Goal: Information Seeking & Learning: Learn about a topic

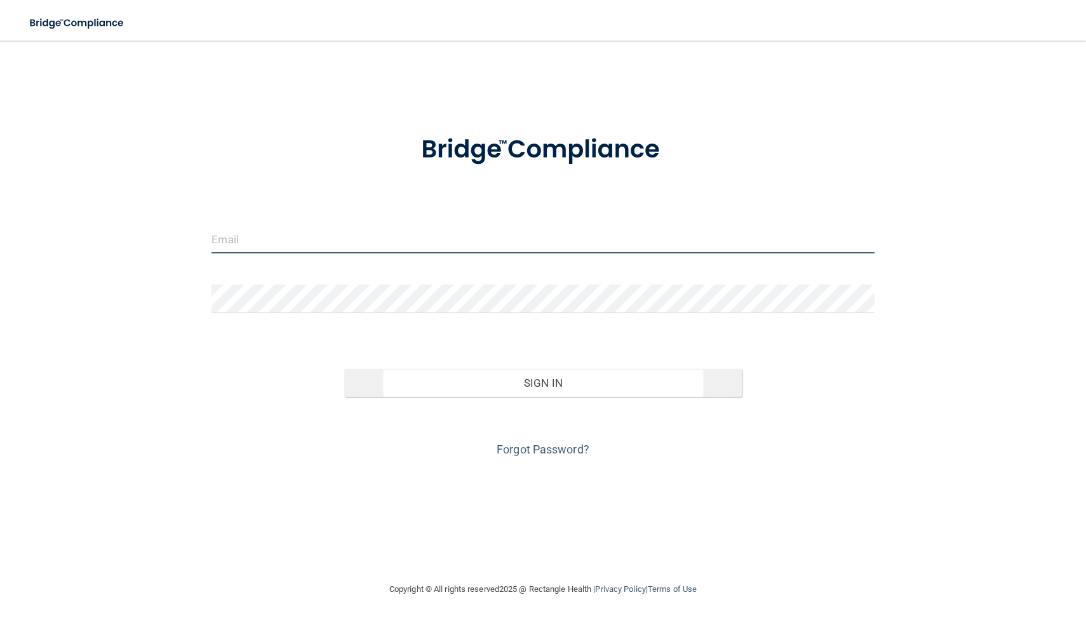
type input "[EMAIL_ADDRESS][DOMAIN_NAME]"
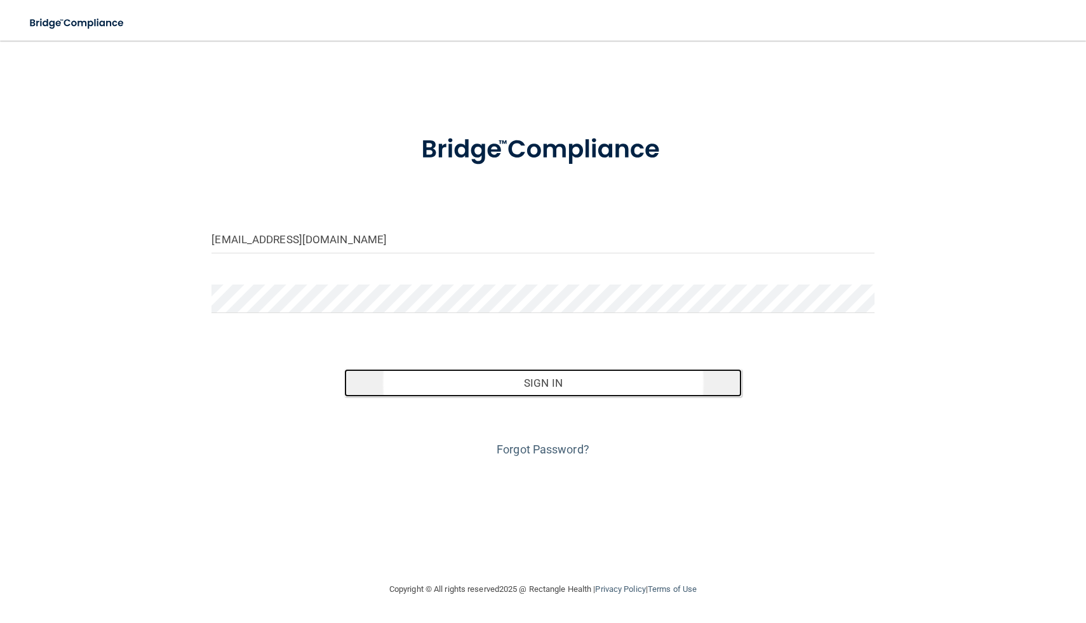
click at [596, 382] on button "Sign In" at bounding box center [543, 383] width 398 height 28
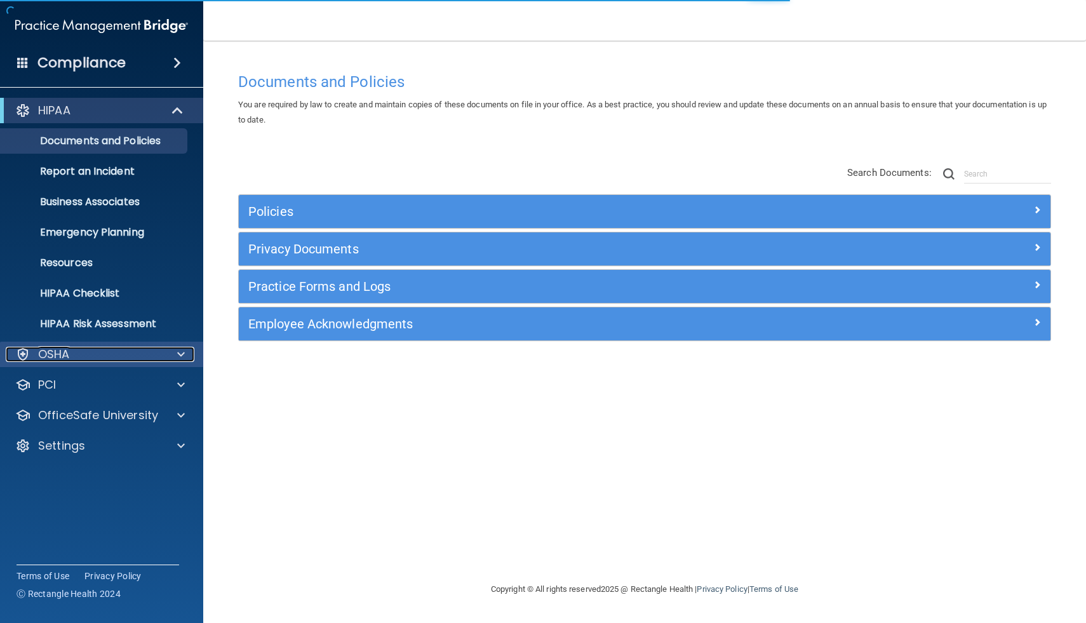
click at [126, 360] on div "OSHA" at bounding box center [84, 354] width 157 height 15
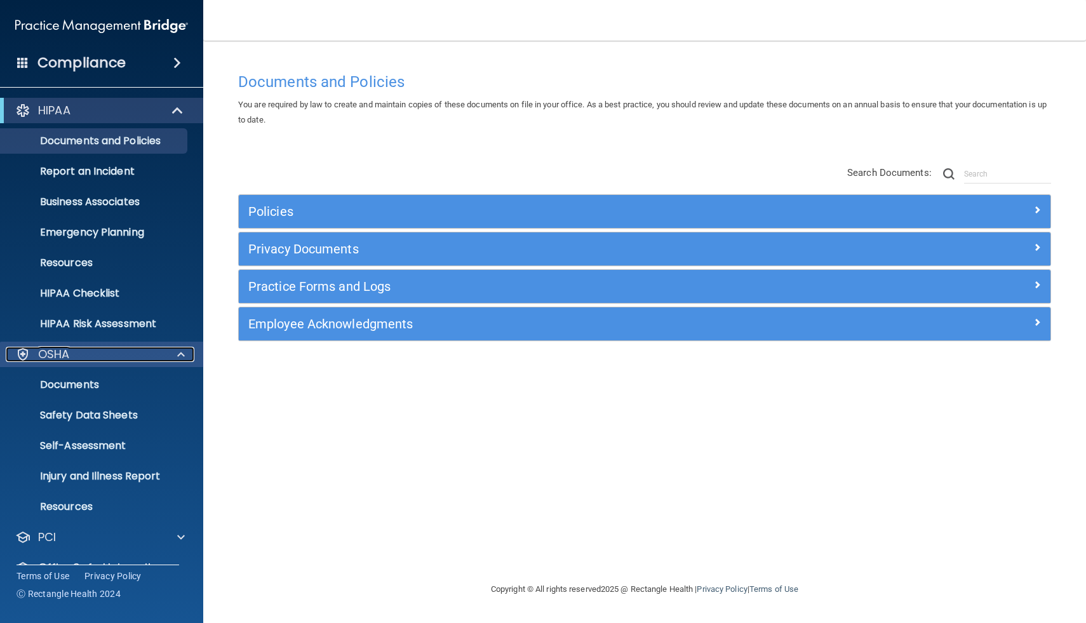
click at [180, 356] on span at bounding box center [181, 354] width 8 height 15
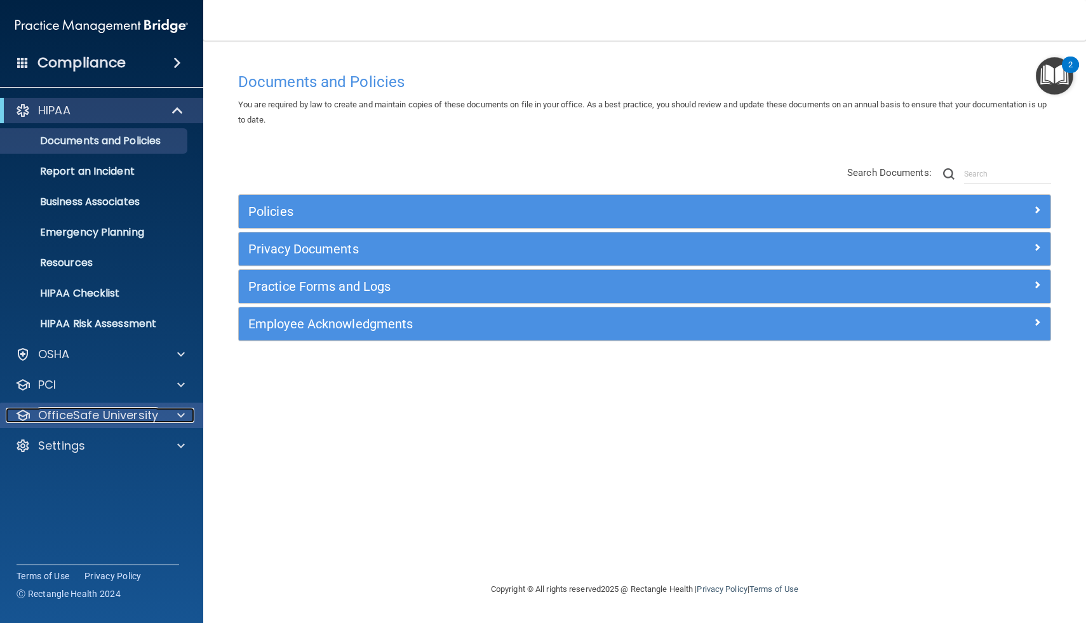
click at [187, 420] on div at bounding box center [179, 415] width 32 height 15
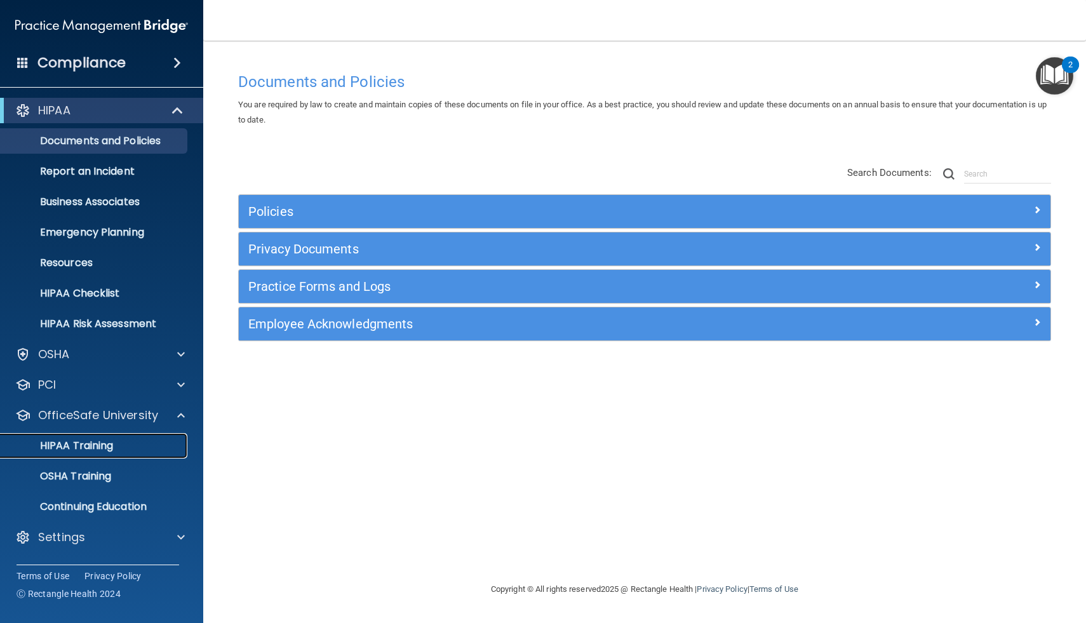
click at [83, 450] on p "HIPAA Training" at bounding box center [60, 445] width 105 height 13
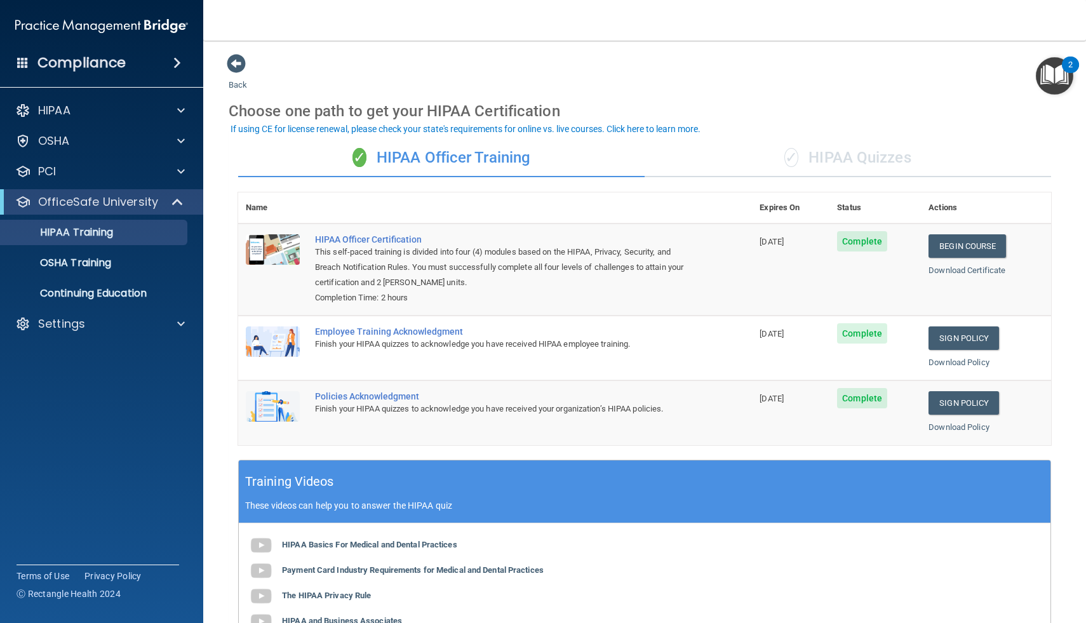
click at [827, 161] on div "✓ HIPAA Quizzes" at bounding box center [848, 158] width 406 height 38
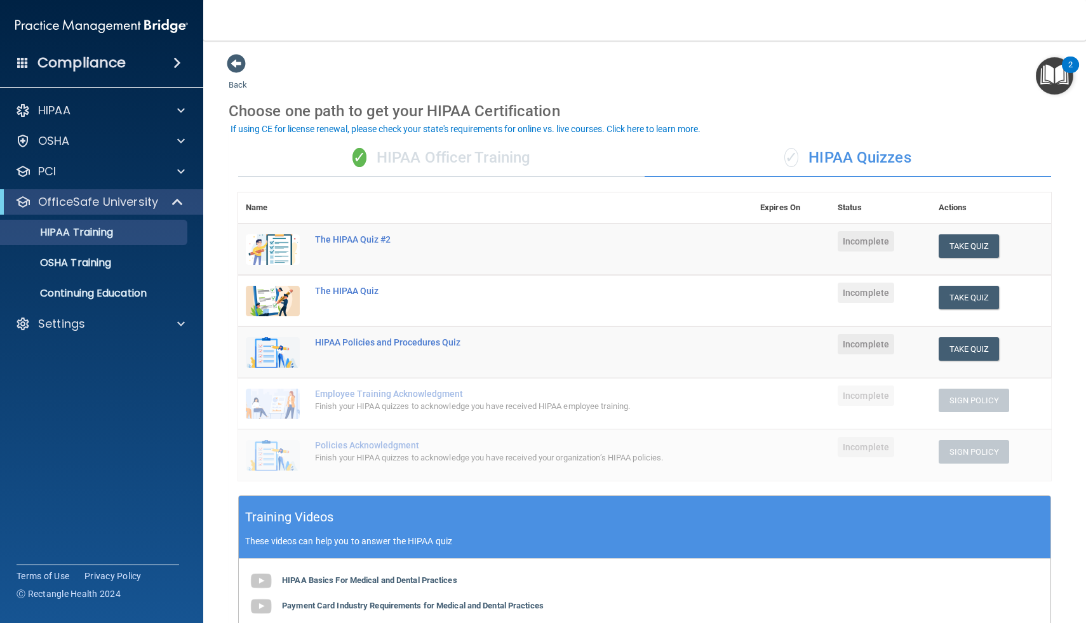
click at [961, 260] on td "Take Quiz Download Certificate" at bounding box center [991, 250] width 120 height 52
click at [98, 270] on link "OSHA Training" at bounding box center [87, 262] width 200 height 25
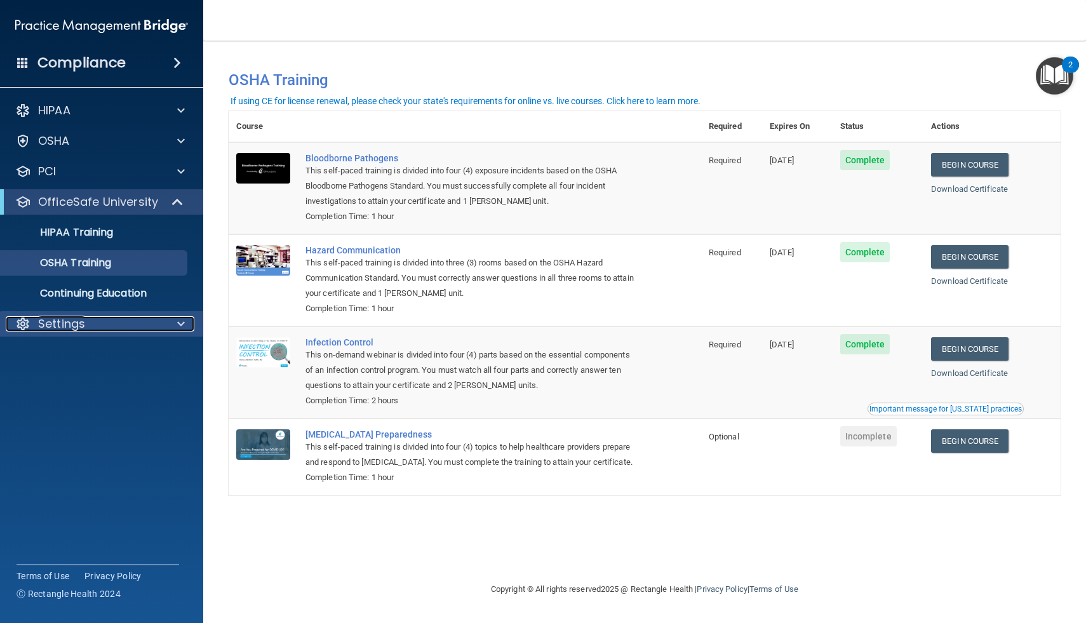
click at [177, 322] on div at bounding box center [179, 323] width 32 height 15
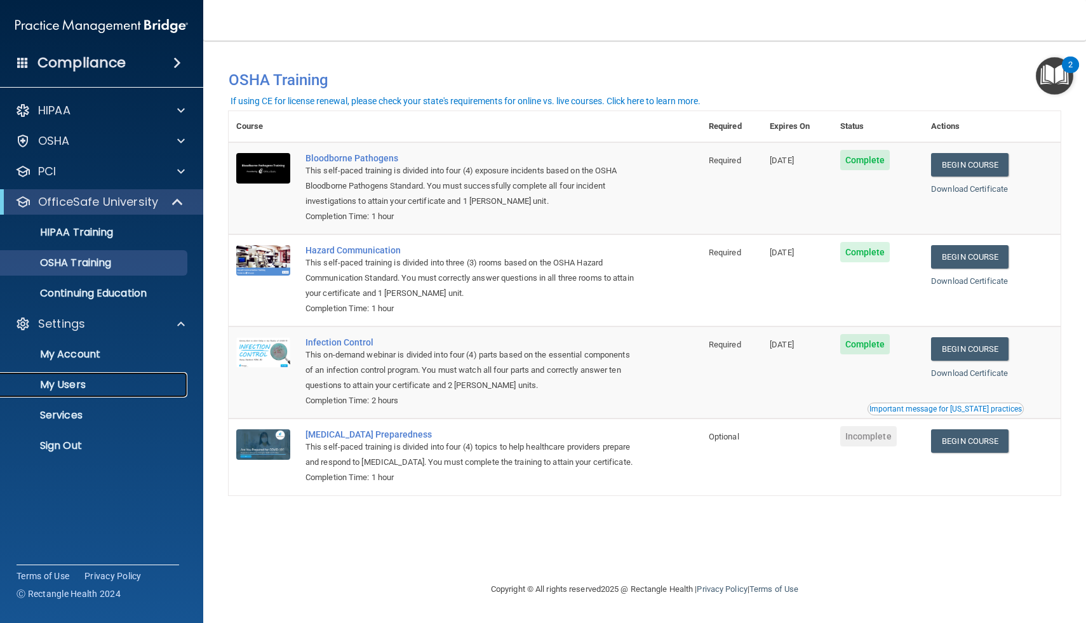
click at [67, 391] on p "My Users" at bounding box center [94, 384] width 173 height 13
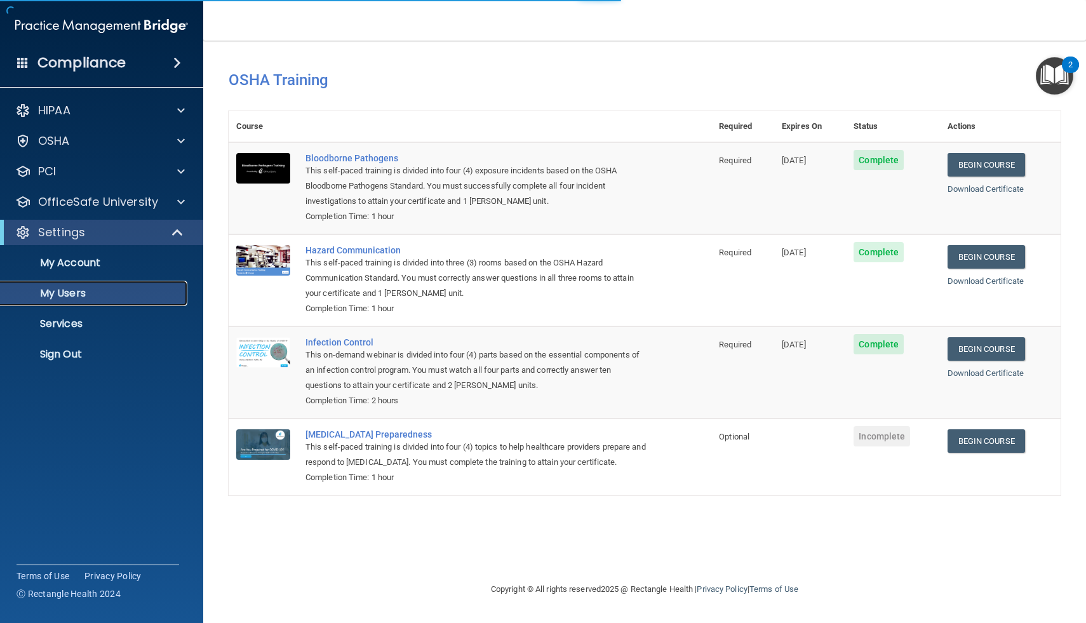
select select "20"
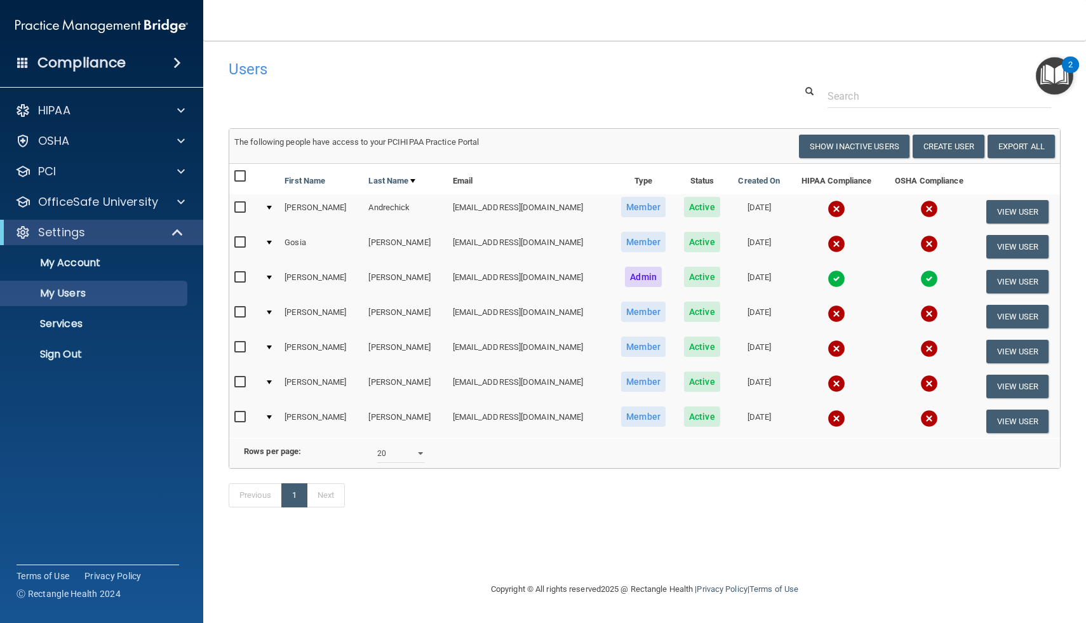
click at [238, 208] on input "checkbox" at bounding box center [241, 208] width 15 height 10
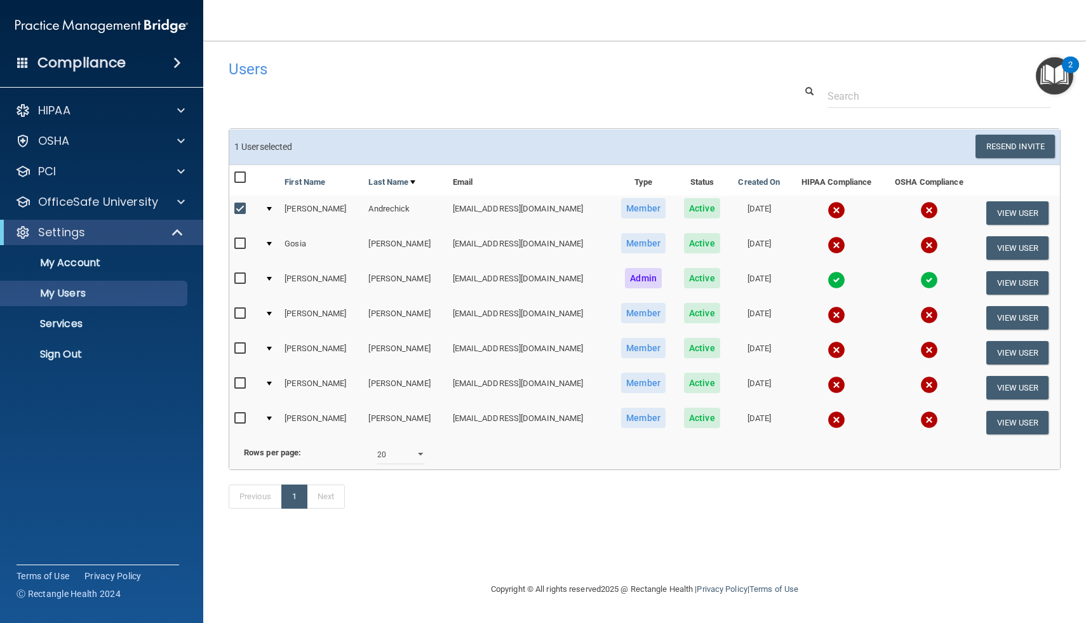
click at [241, 211] on input "checkbox" at bounding box center [241, 209] width 15 height 10
checkbox input "false"
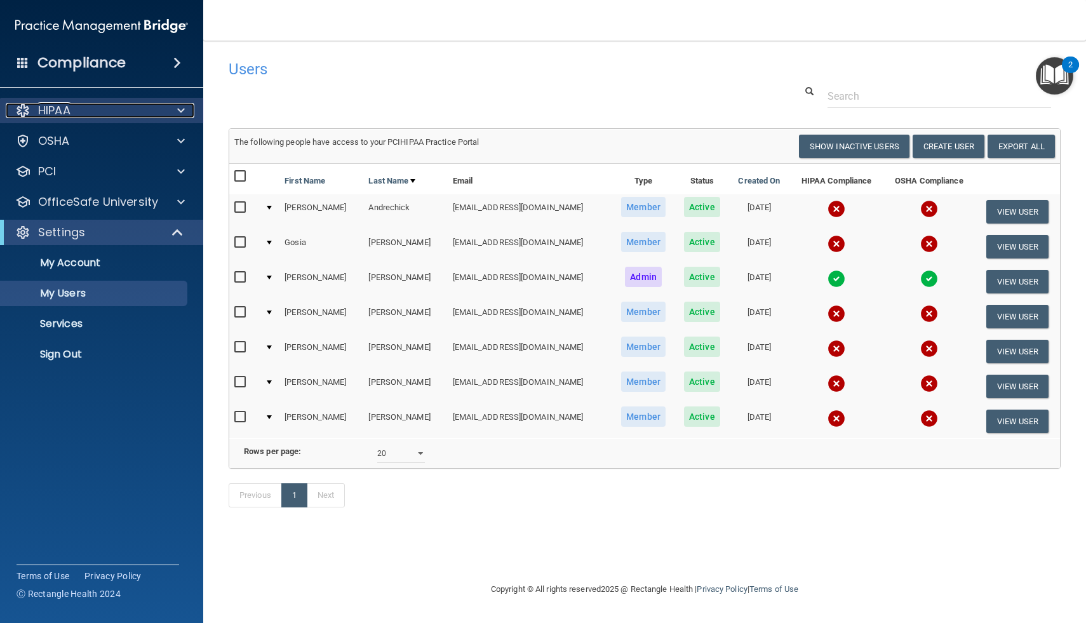
click at [184, 112] on span at bounding box center [181, 110] width 8 height 15
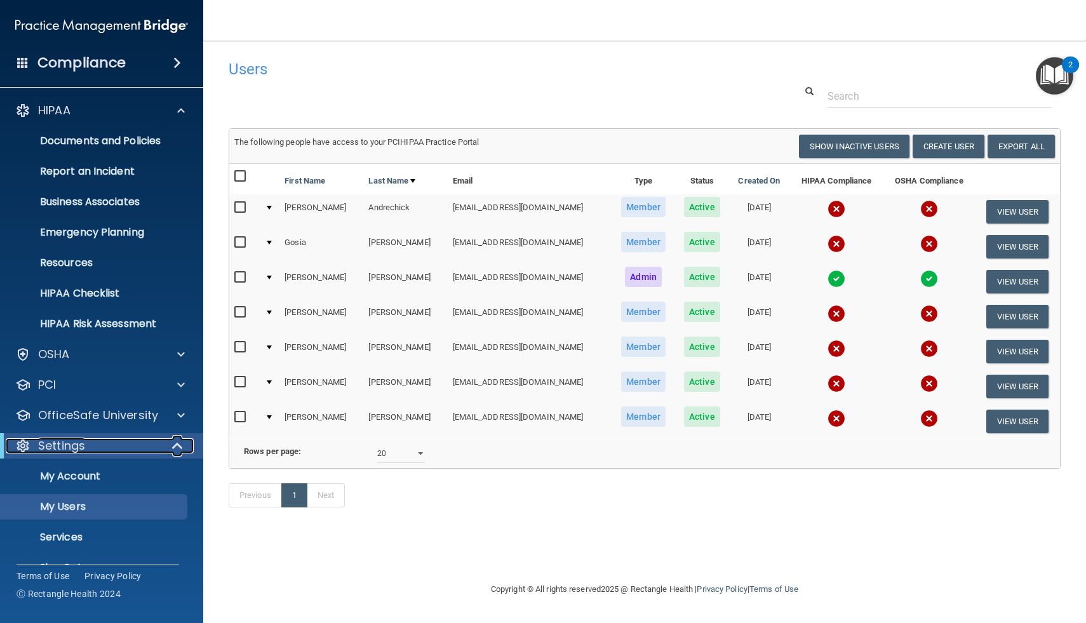
click at [173, 442] on span at bounding box center [178, 445] width 11 height 15
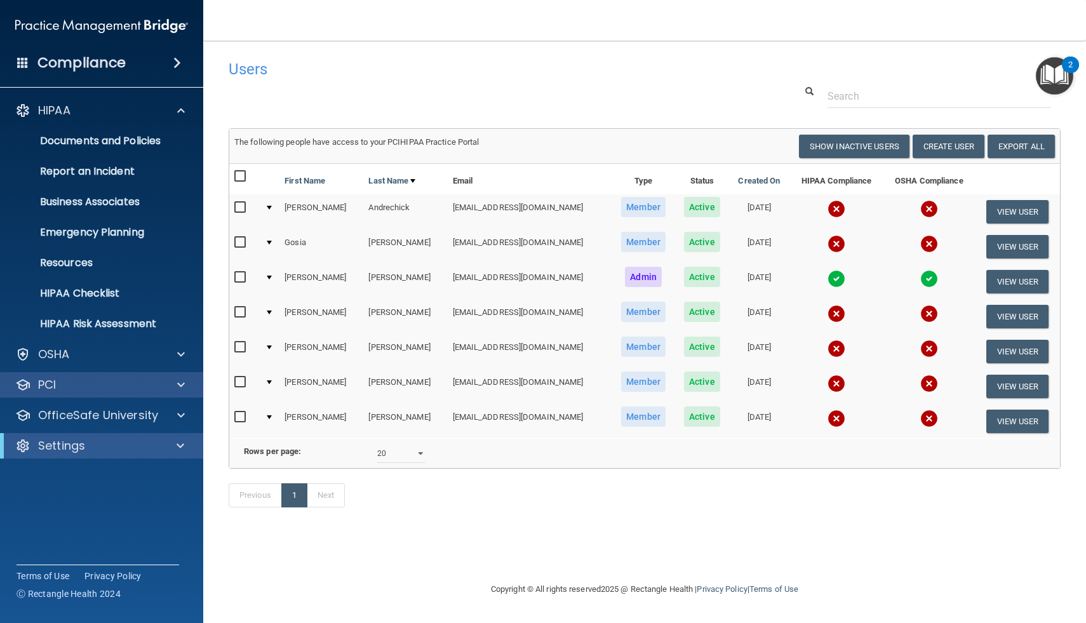
click at [186, 393] on div "PCI" at bounding box center [102, 384] width 204 height 25
click at [180, 386] on span at bounding box center [181, 384] width 8 height 15
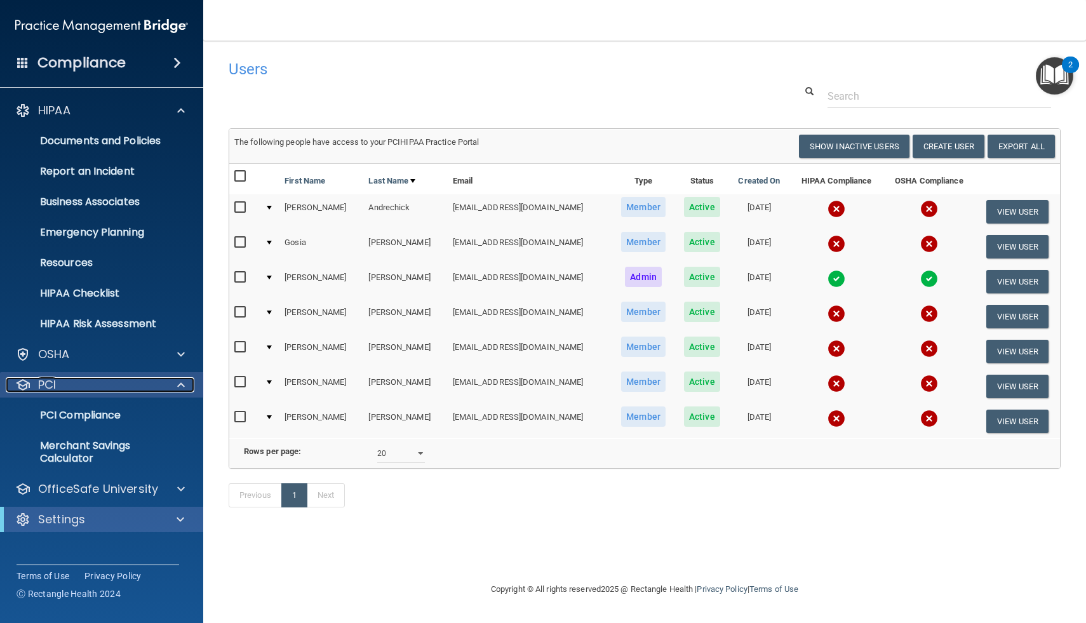
click at [181, 386] on span at bounding box center [181, 384] width 8 height 15
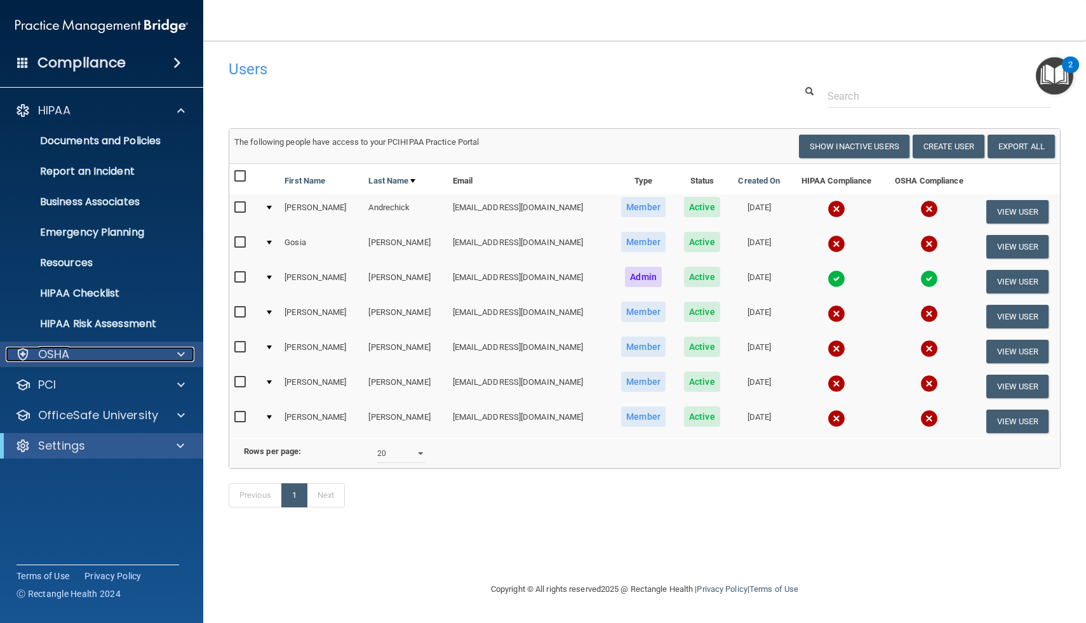
click at [187, 351] on div at bounding box center [179, 354] width 32 height 15
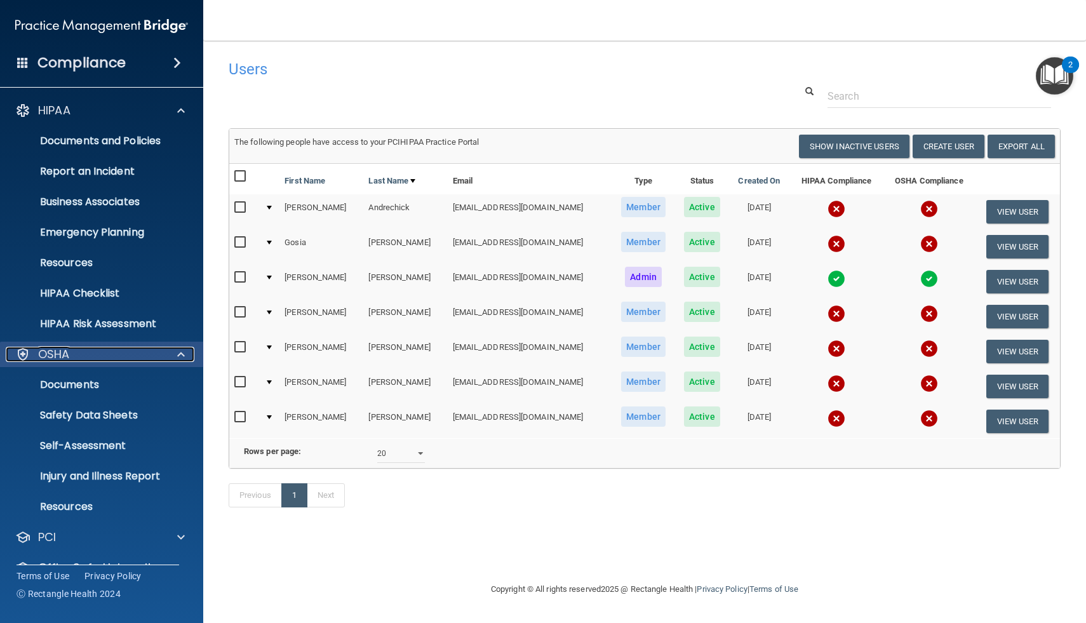
click at [64, 354] on p "OSHA" at bounding box center [54, 354] width 32 height 15
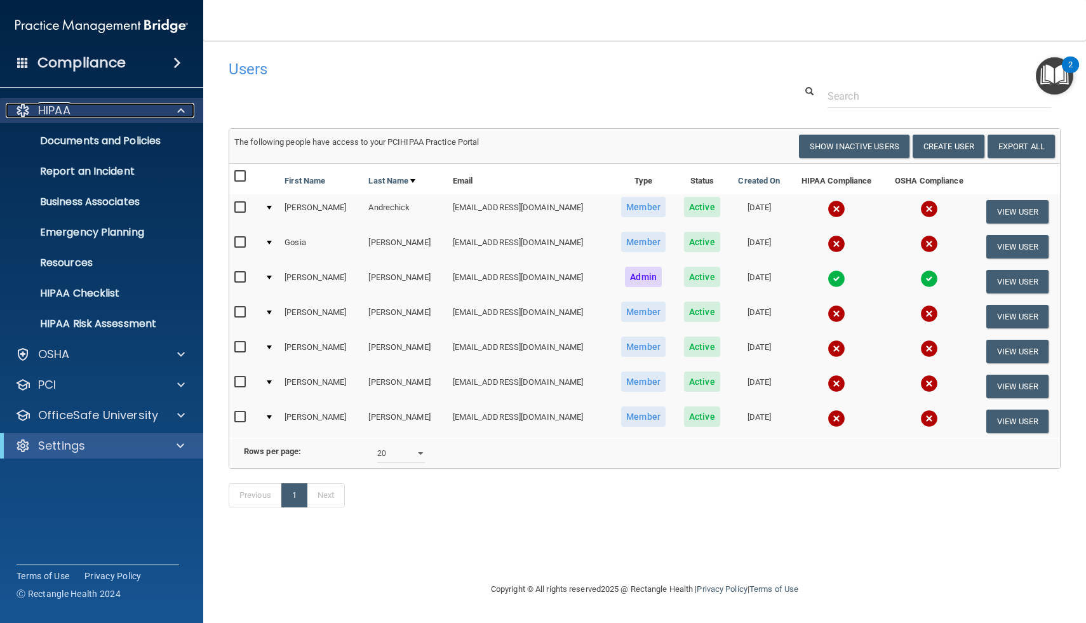
click at [137, 113] on div "HIPAA" at bounding box center [84, 110] width 157 height 15
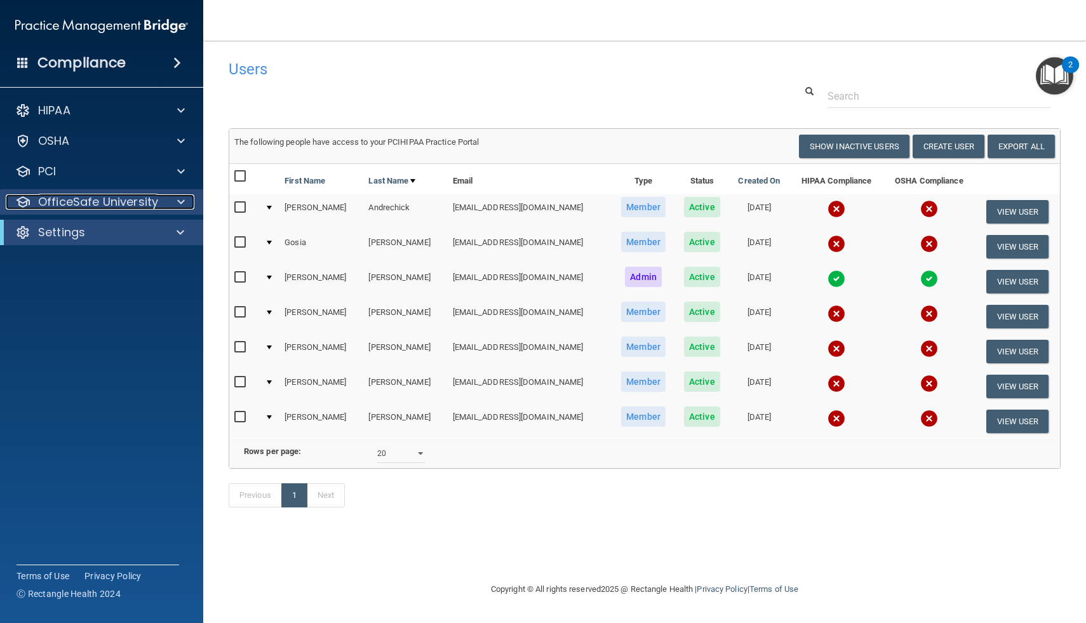
click at [111, 203] on p "OfficeSafe University" at bounding box center [98, 201] width 120 height 15
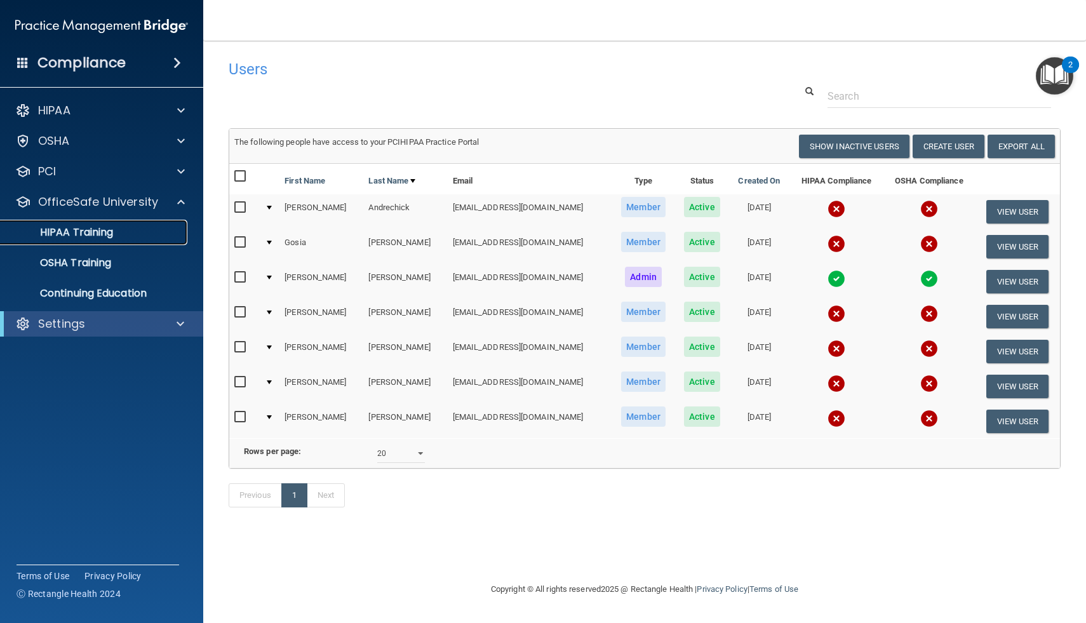
click at [90, 238] on p "HIPAA Training" at bounding box center [60, 232] width 105 height 13
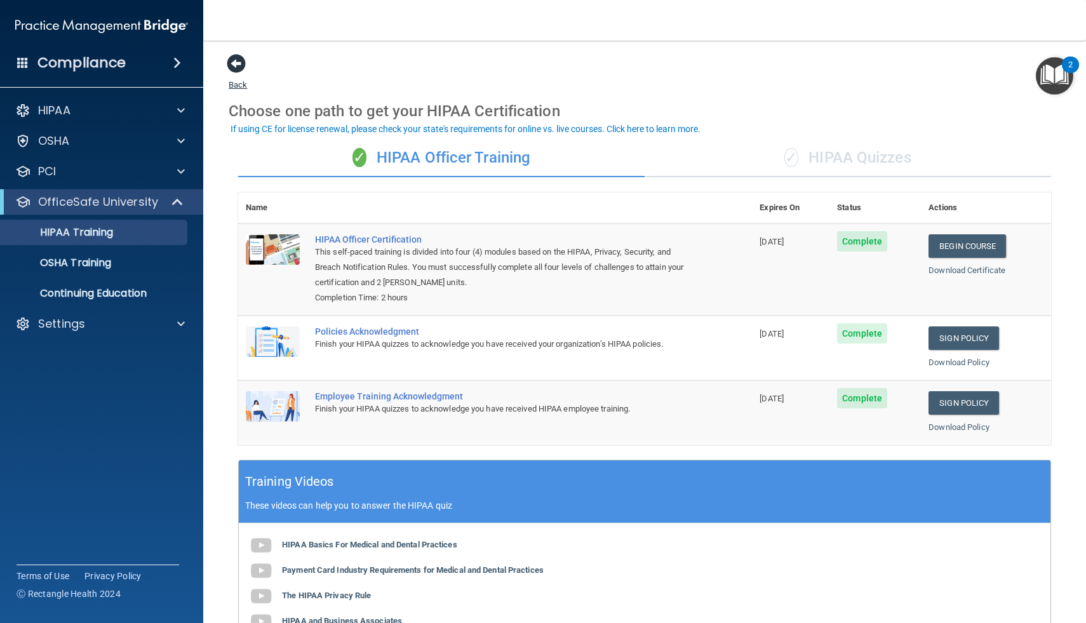
click at [236, 58] on span at bounding box center [236, 63] width 19 height 19
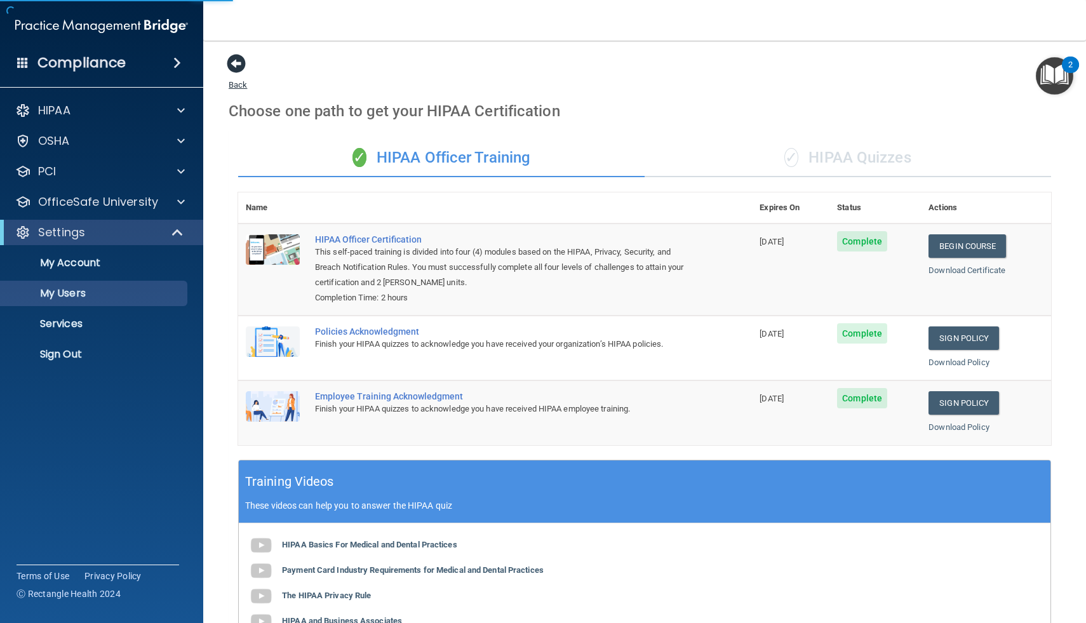
select select "20"
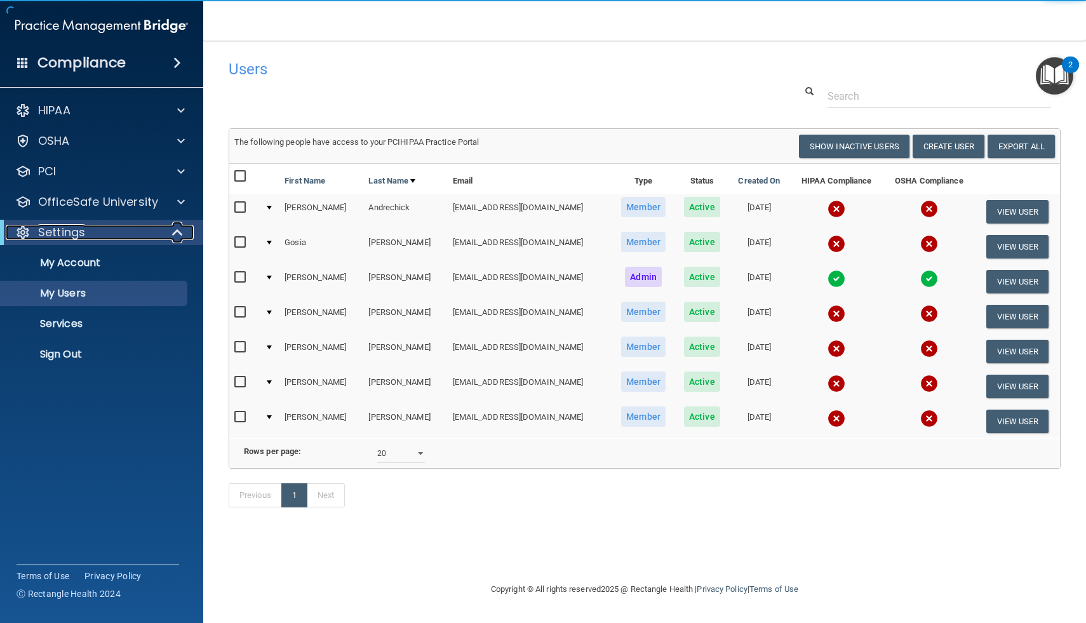
click at [100, 236] on div "Settings" at bounding box center [84, 232] width 157 height 15
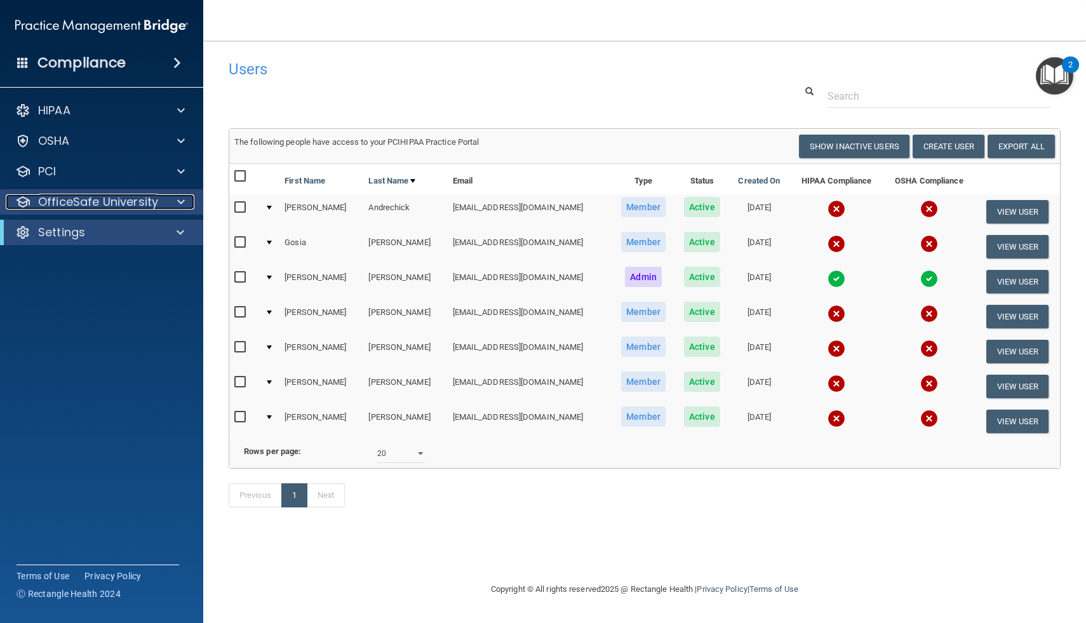
click at [110, 200] on p "OfficeSafe University" at bounding box center [98, 201] width 120 height 15
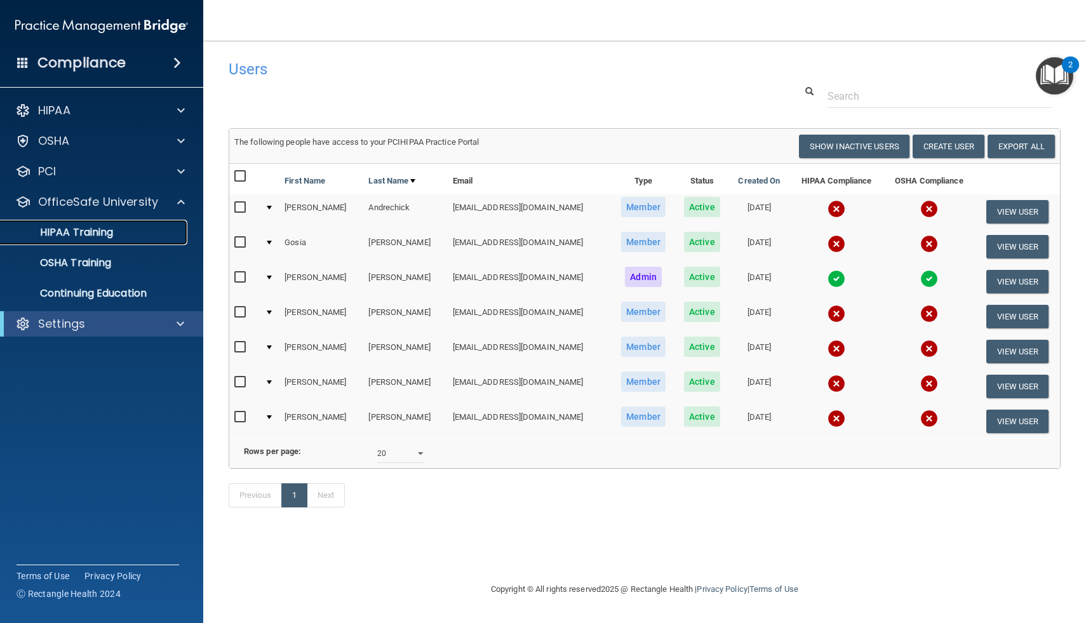
click at [75, 232] on p "HIPAA Training" at bounding box center [60, 232] width 105 height 13
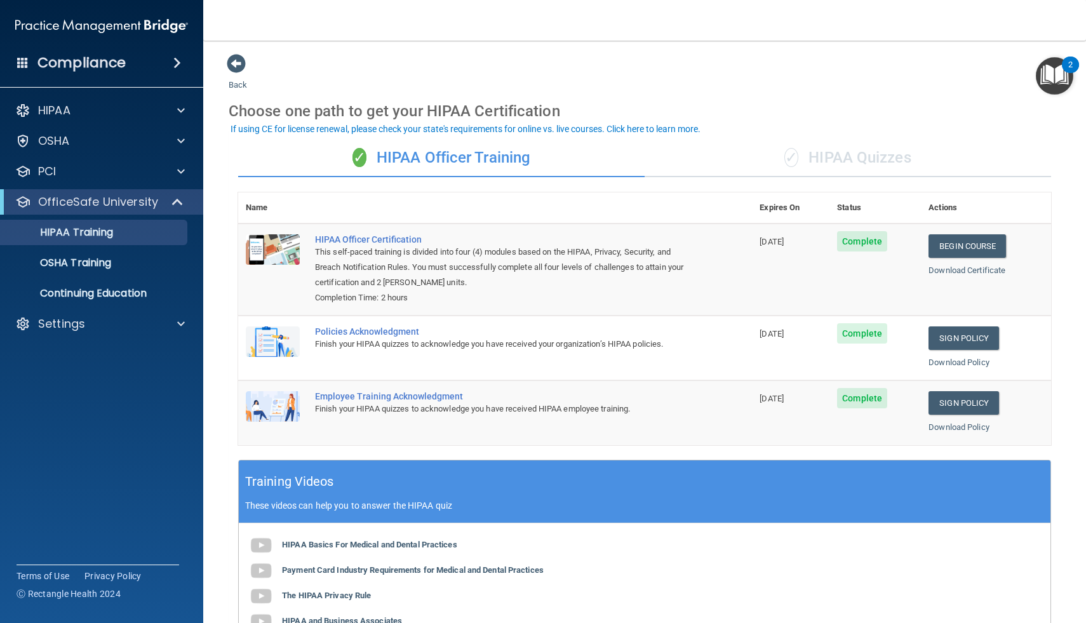
click at [181, 64] on span at bounding box center [177, 62] width 8 height 15
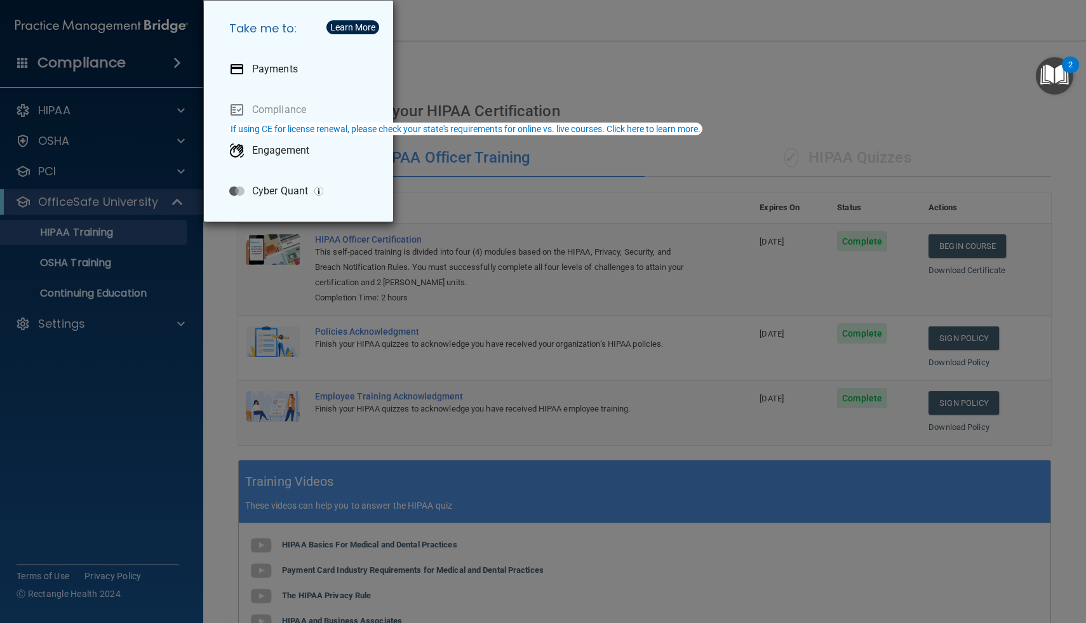
click at [182, 111] on div "Take me to: Payments Compliance Engagement Cyber Quant" at bounding box center [543, 311] width 1086 height 623
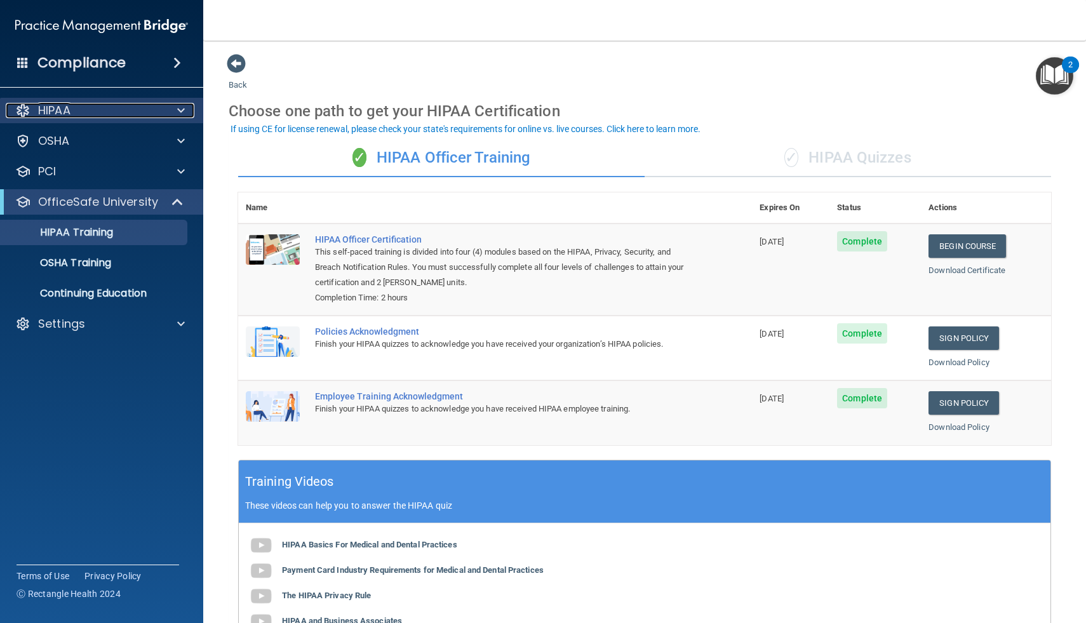
click at [177, 111] on span at bounding box center [181, 110] width 8 height 15
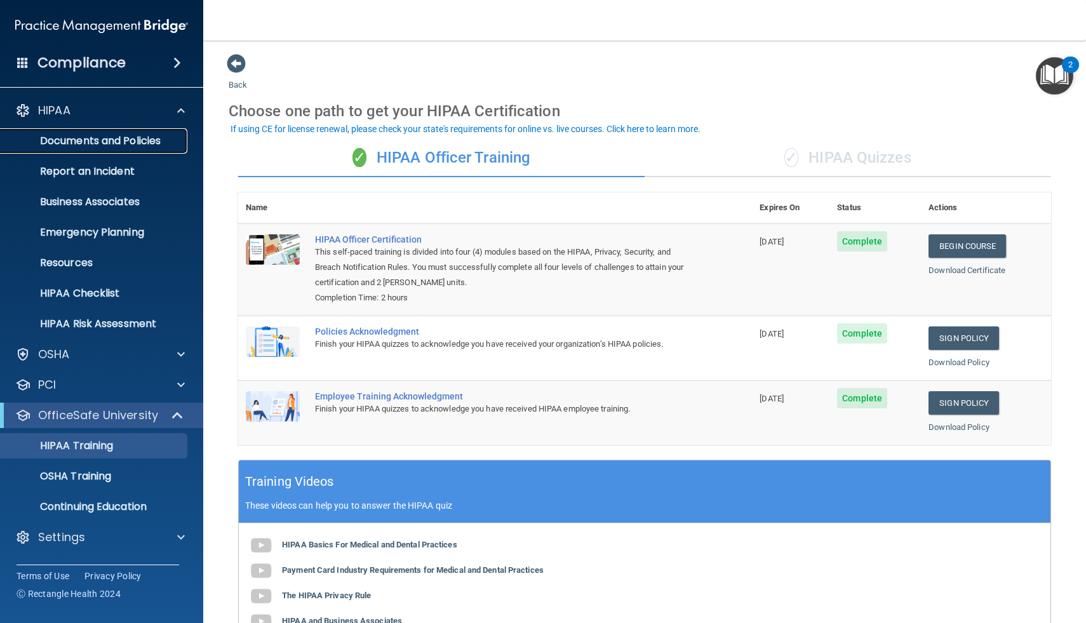
click at [131, 143] on p "Documents and Policies" at bounding box center [94, 141] width 173 height 13
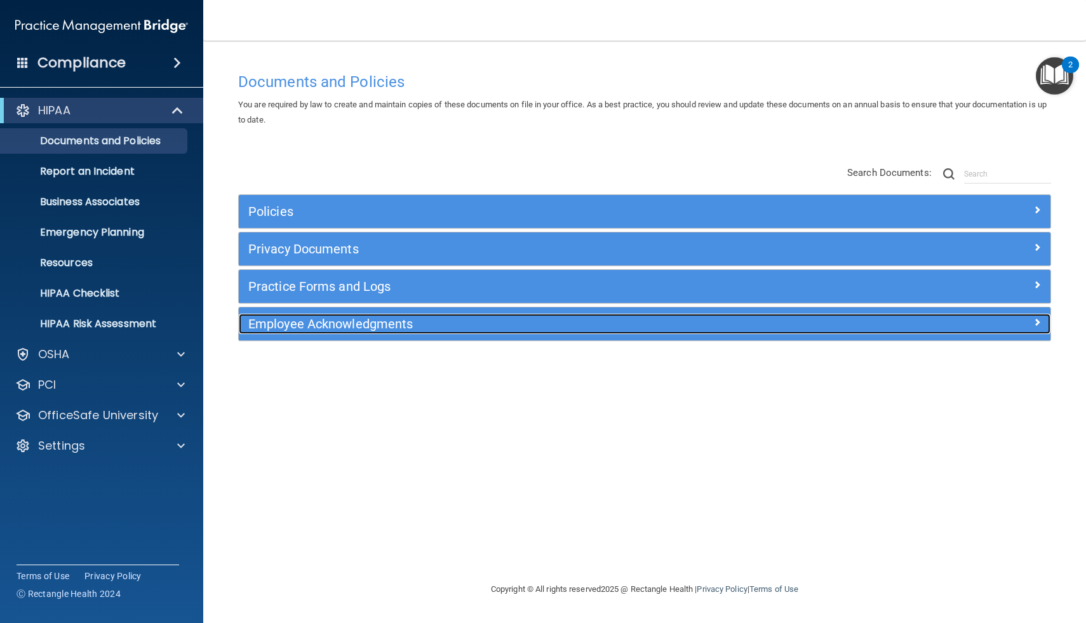
click at [333, 323] on h5 "Employee Acknowledgments" at bounding box center [543, 324] width 590 height 14
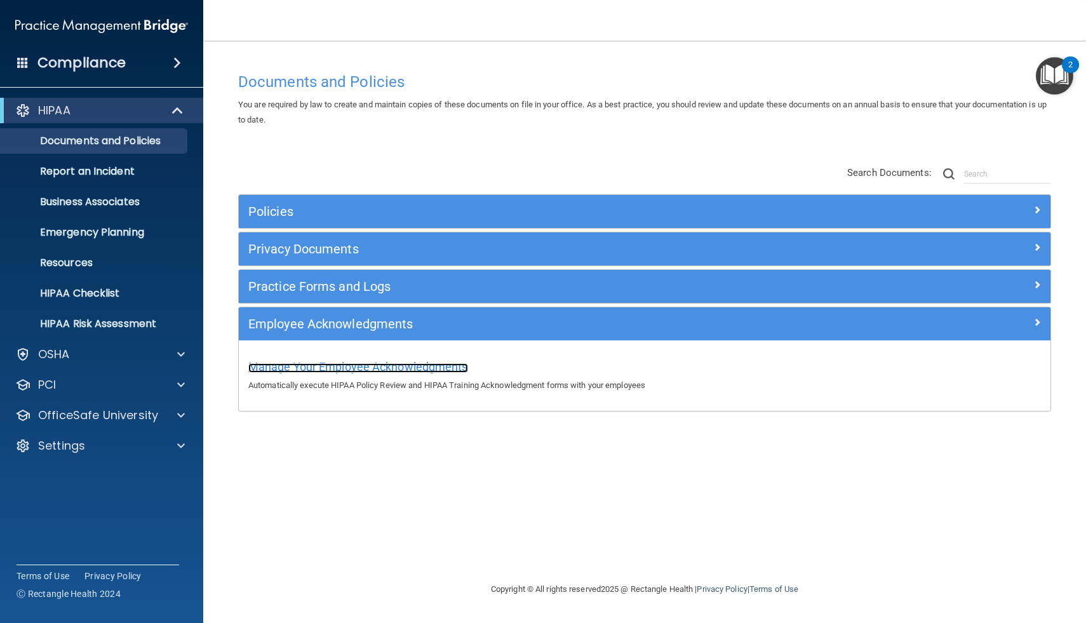
click at [326, 368] on span "Manage Your Employee Acknowledgments" at bounding box center [358, 366] width 220 height 13
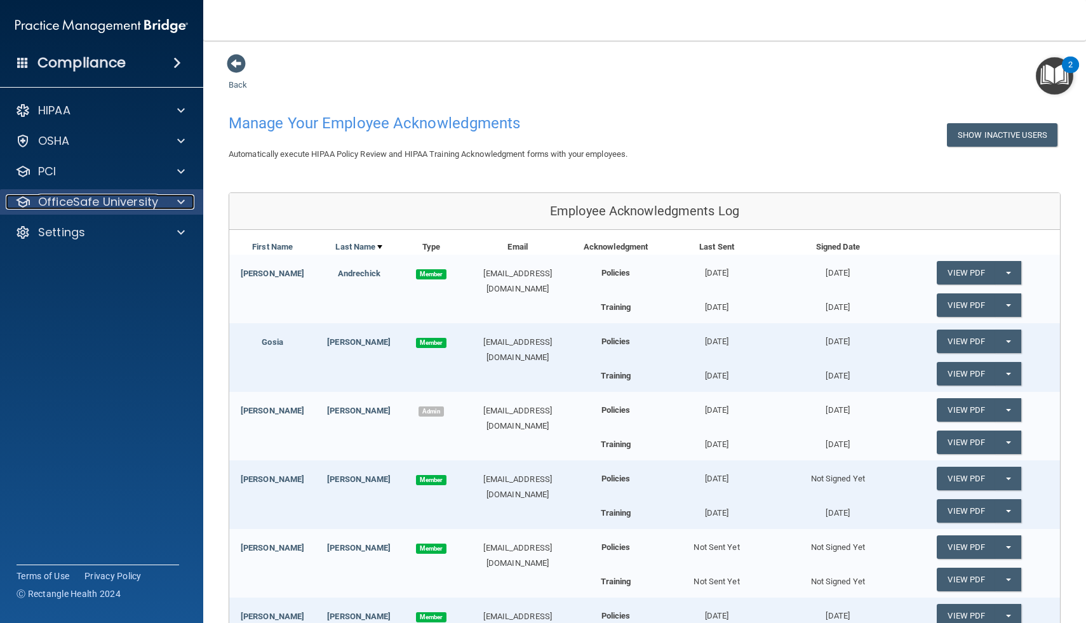
click at [116, 196] on p "OfficeSafe University" at bounding box center [98, 201] width 120 height 15
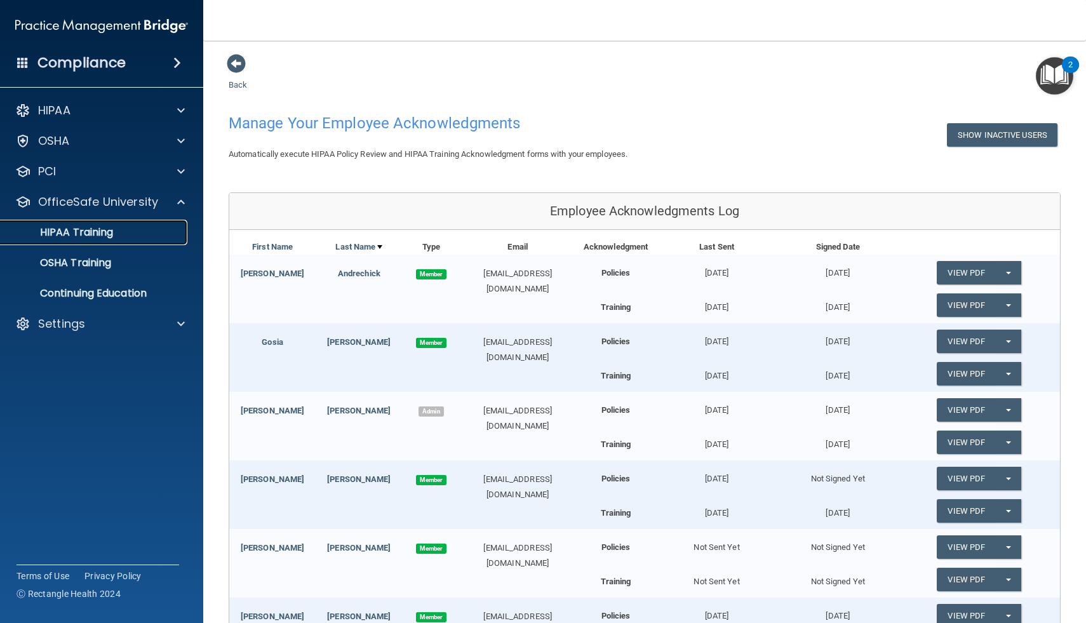
click at [83, 234] on p "HIPAA Training" at bounding box center [60, 232] width 105 height 13
